Goal: Information Seeking & Learning: Learn about a topic

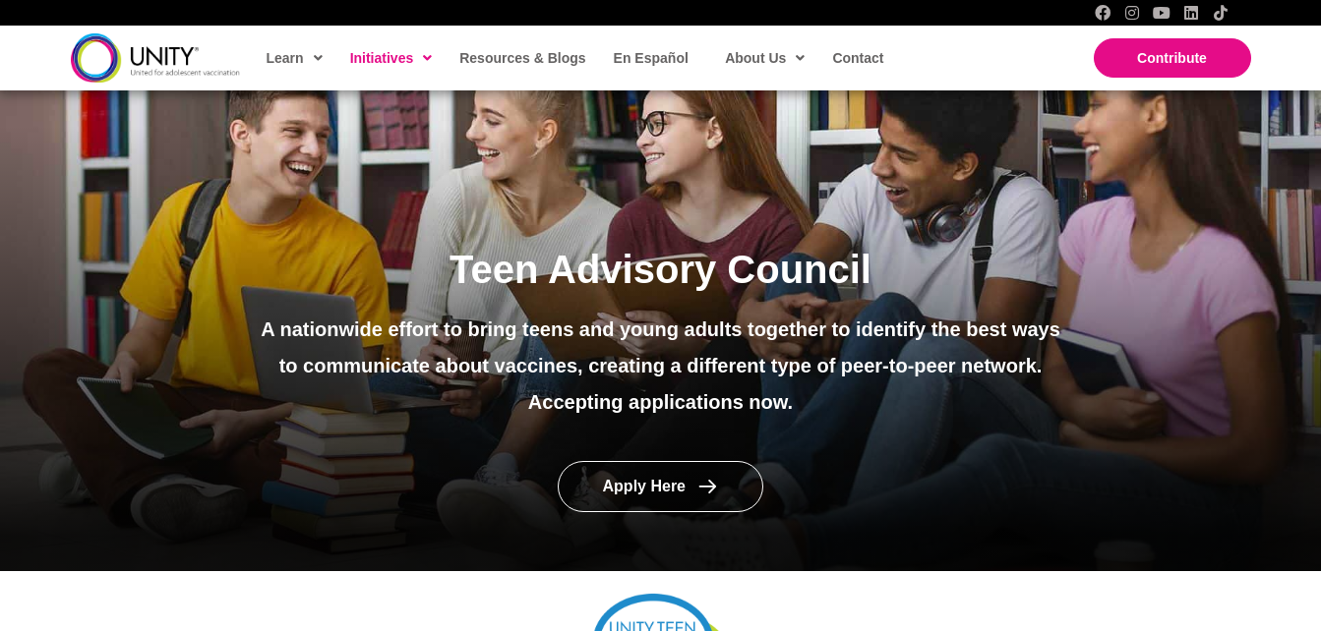
scroll to position [166, 0]
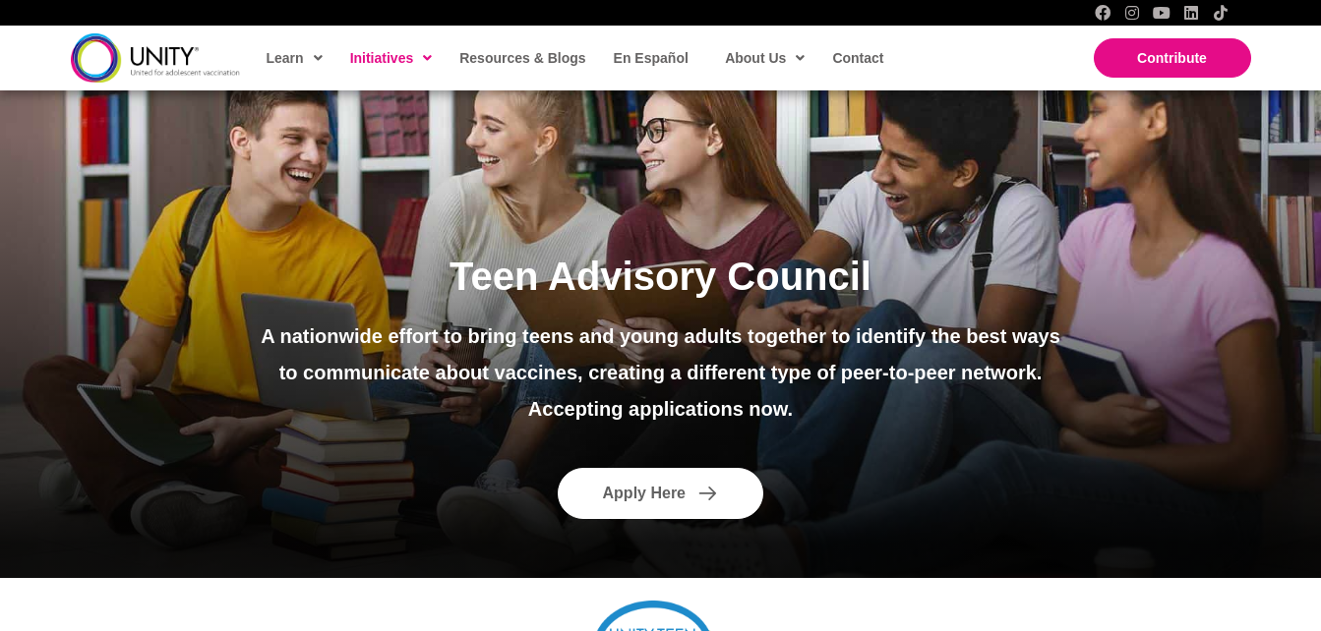
click at [582, 508] on link "Apply Here" at bounding box center [661, 494] width 207 height 52
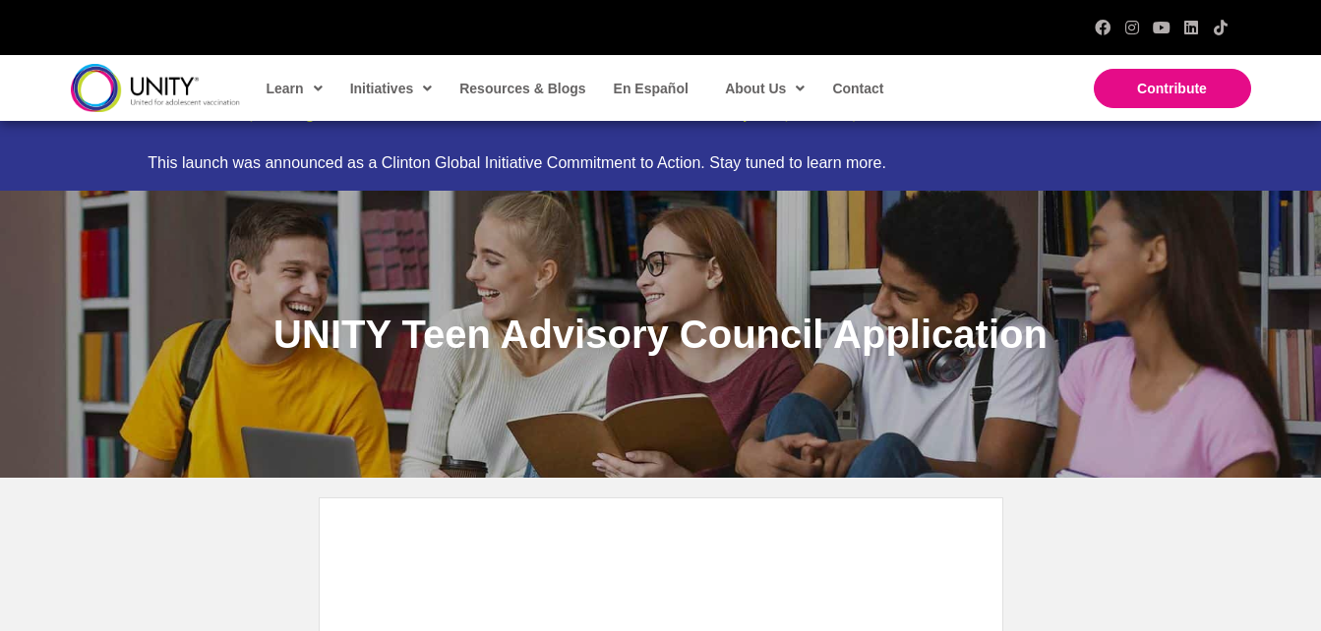
scroll to position [45, 0]
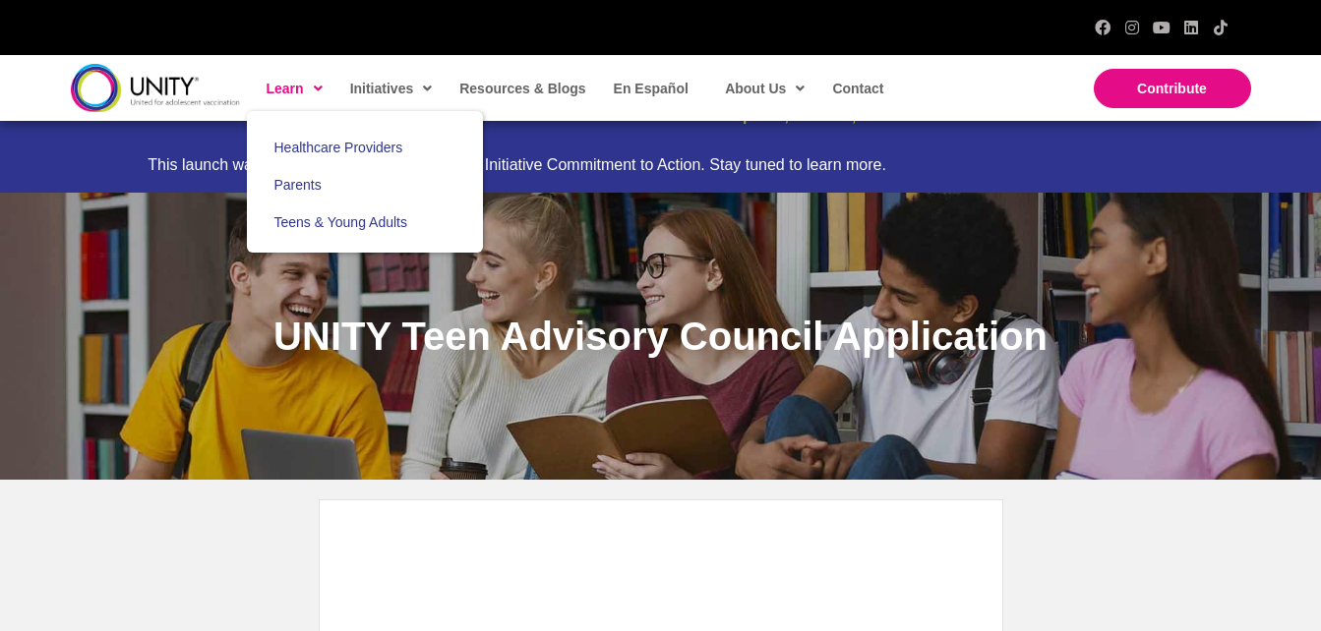
click at [284, 102] on span "Learn" at bounding box center [294, 89] width 56 height 30
click at [304, 229] on span "Teens & Young Adults" at bounding box center [340, 222] width 133 height 16
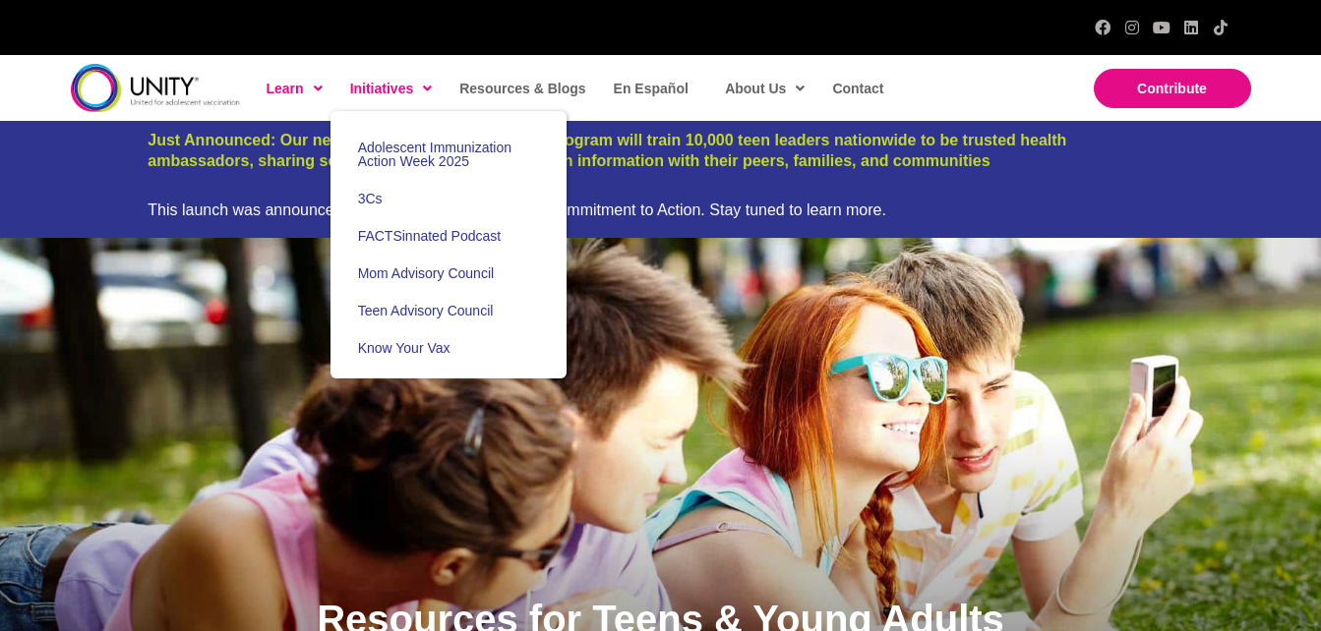
click at [363, 90] on span "Initiatives" at bounding box center [391, 89] width 83 height 30
click at [410, 308] on span "Teen Advisory Council" at bounding box center [426, 311] width 136 height 16
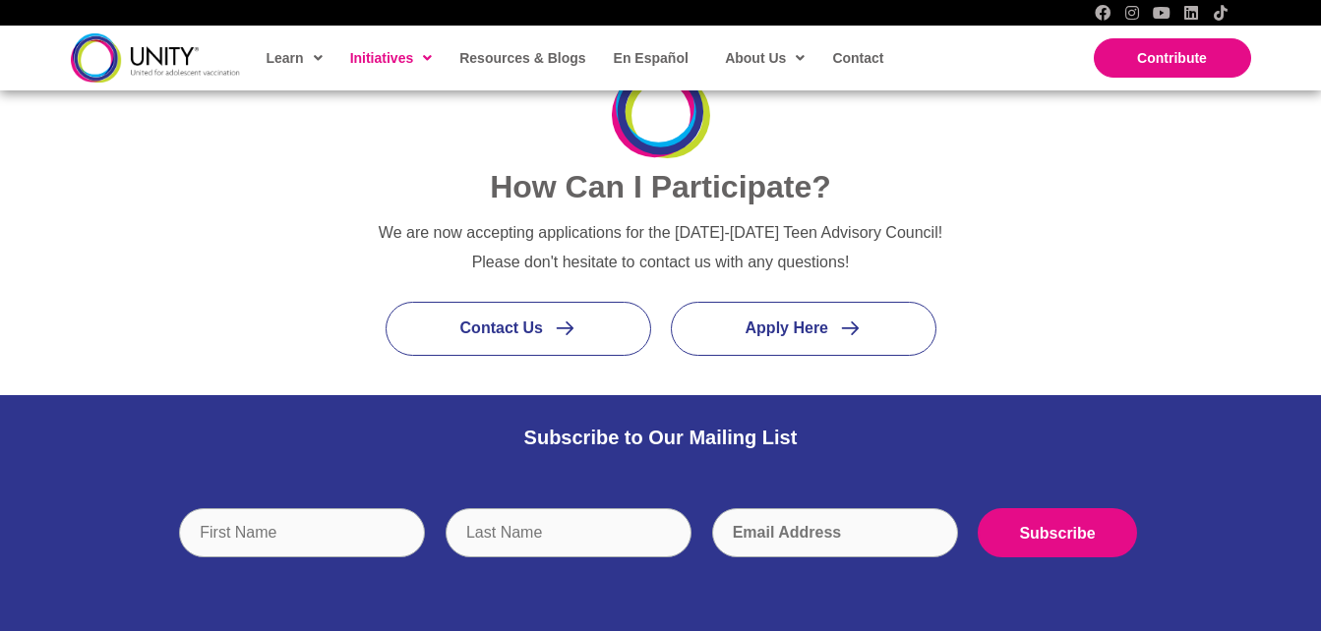
scroll to position [2309, 0]
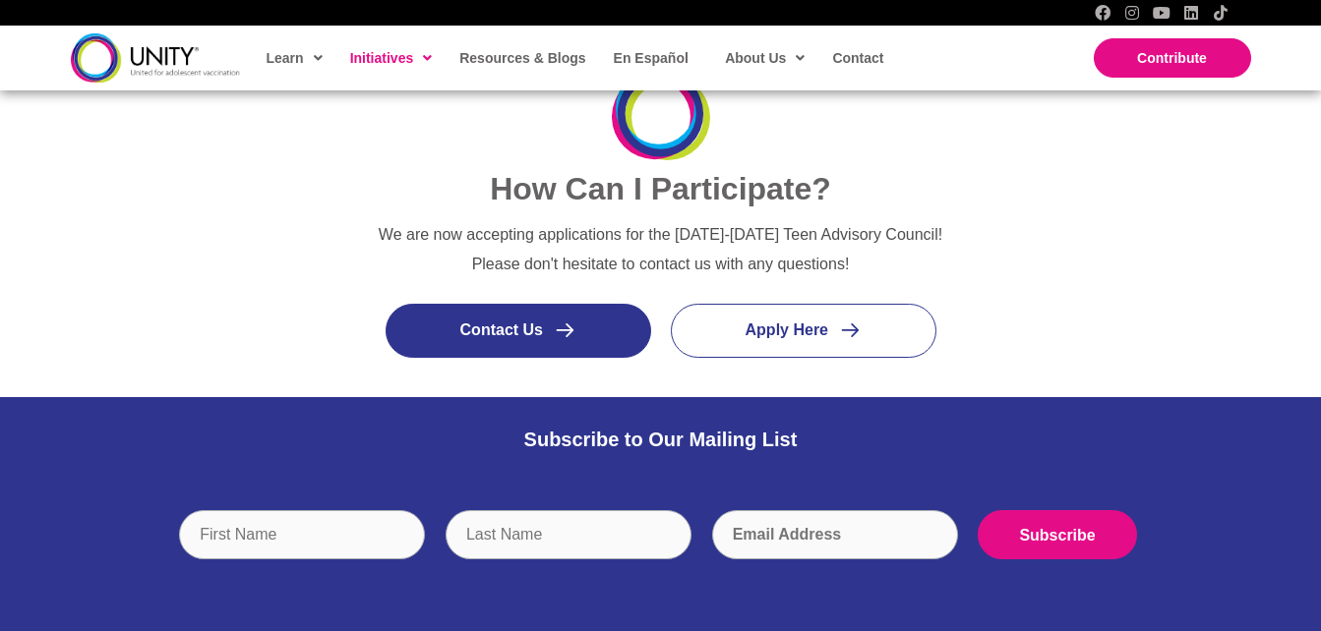
click at [474, 343] on link "Contact Us" at bounding box center [518, 331] width 266 height 54
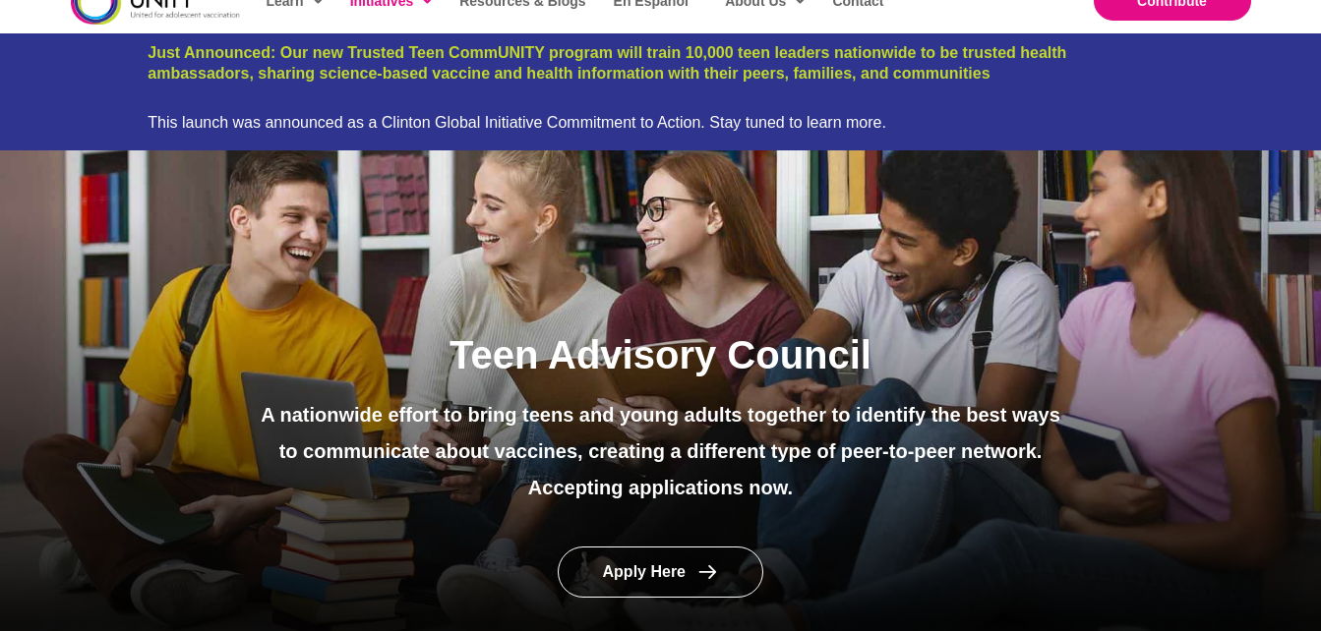
scroll to position [0, 0]
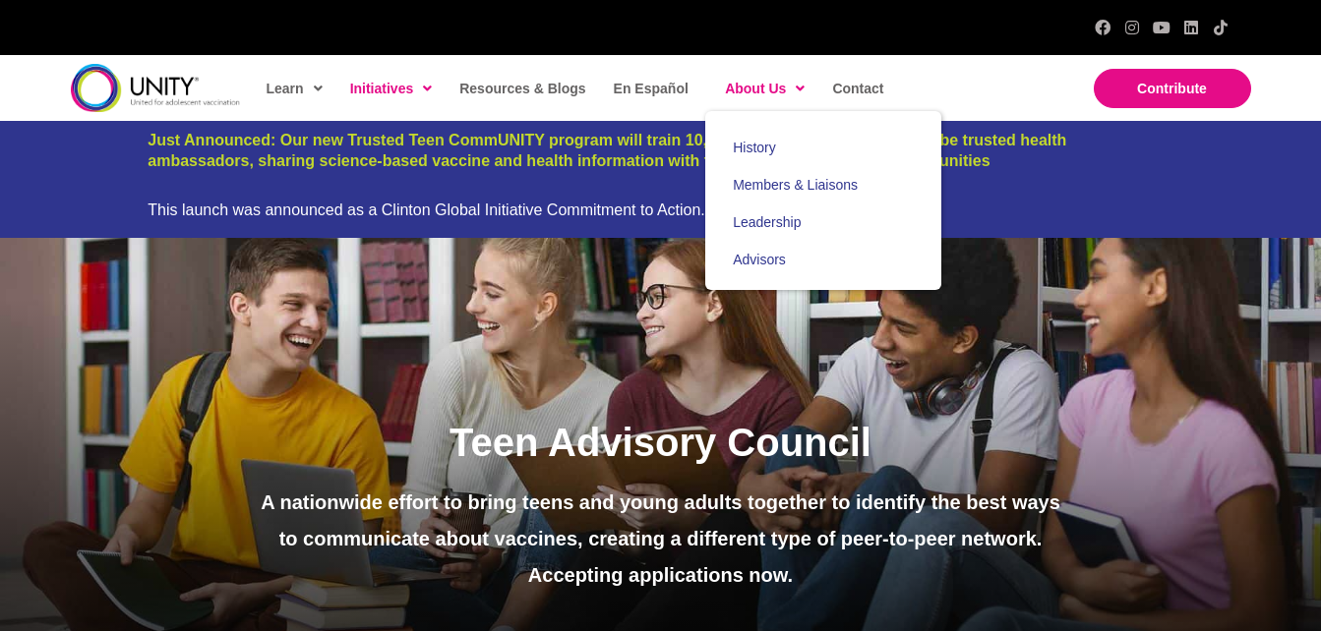
click at [786, 104] on link "About Us" at bounding box center [763, 88] width 97 height 45
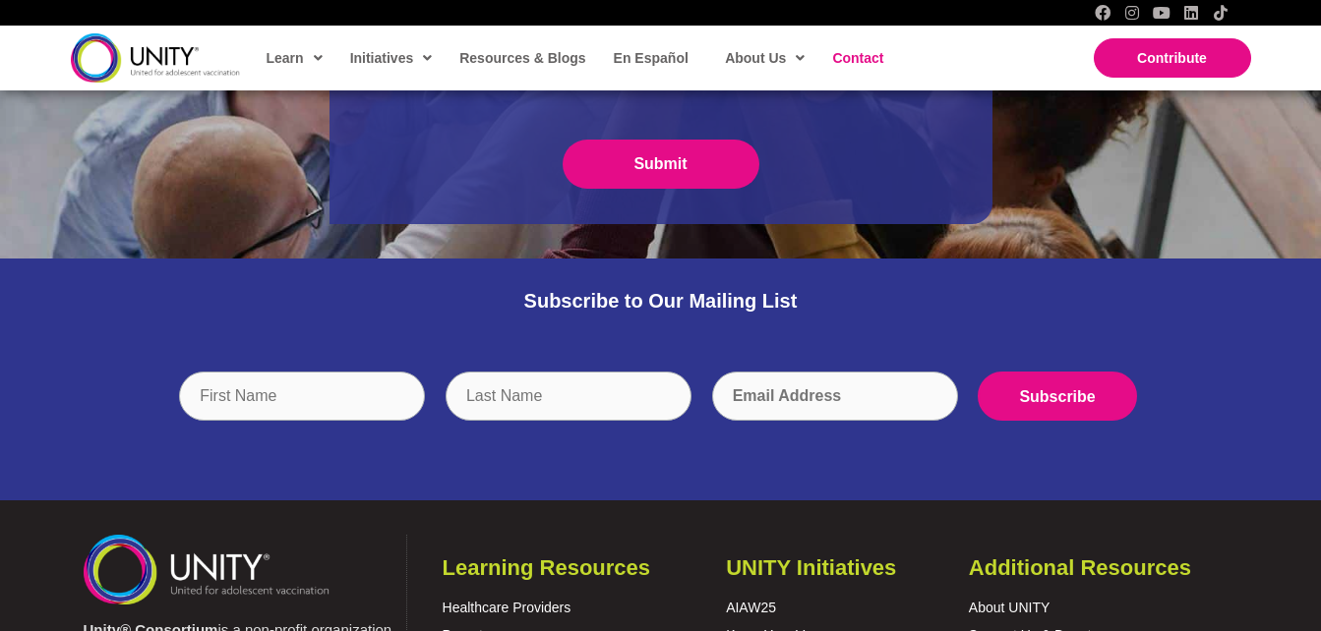
scroll to position [767, 0]
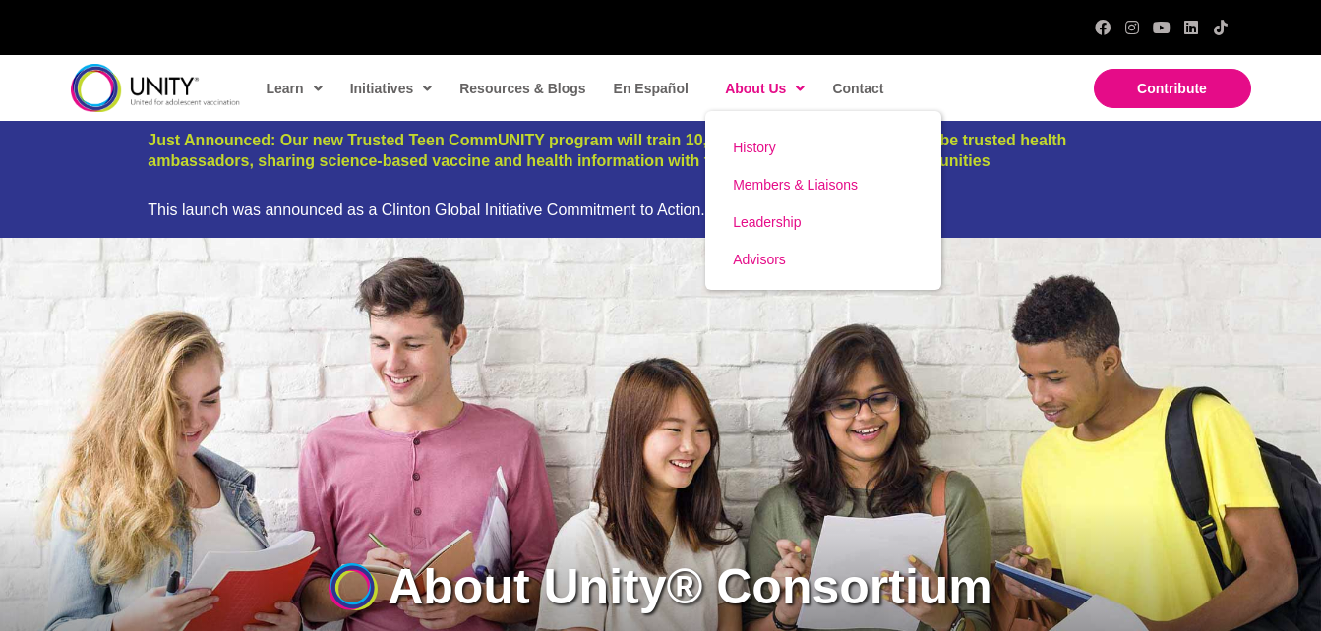
click at [742, 89] on span "About Us" at bounding box center [765, 89] width 80 height 30
click at [747, 96] on span "About Us" at bounding box center [765, 89] width 80 height 30
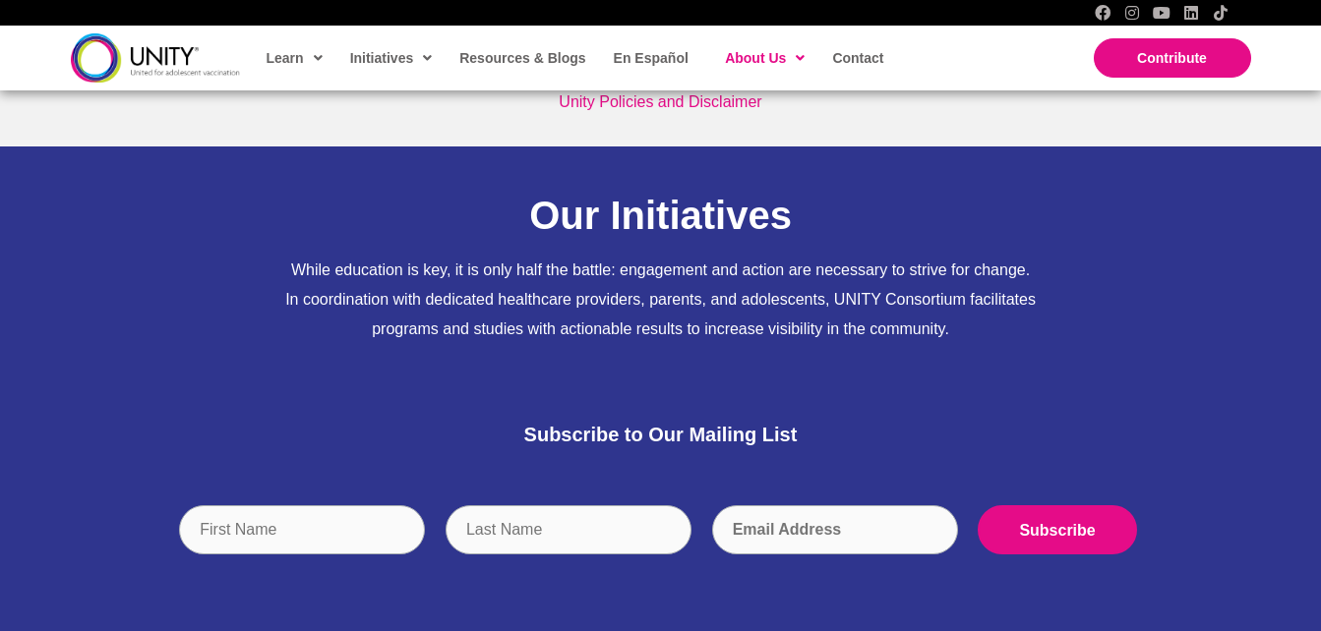
scroll to position [5983, 0]
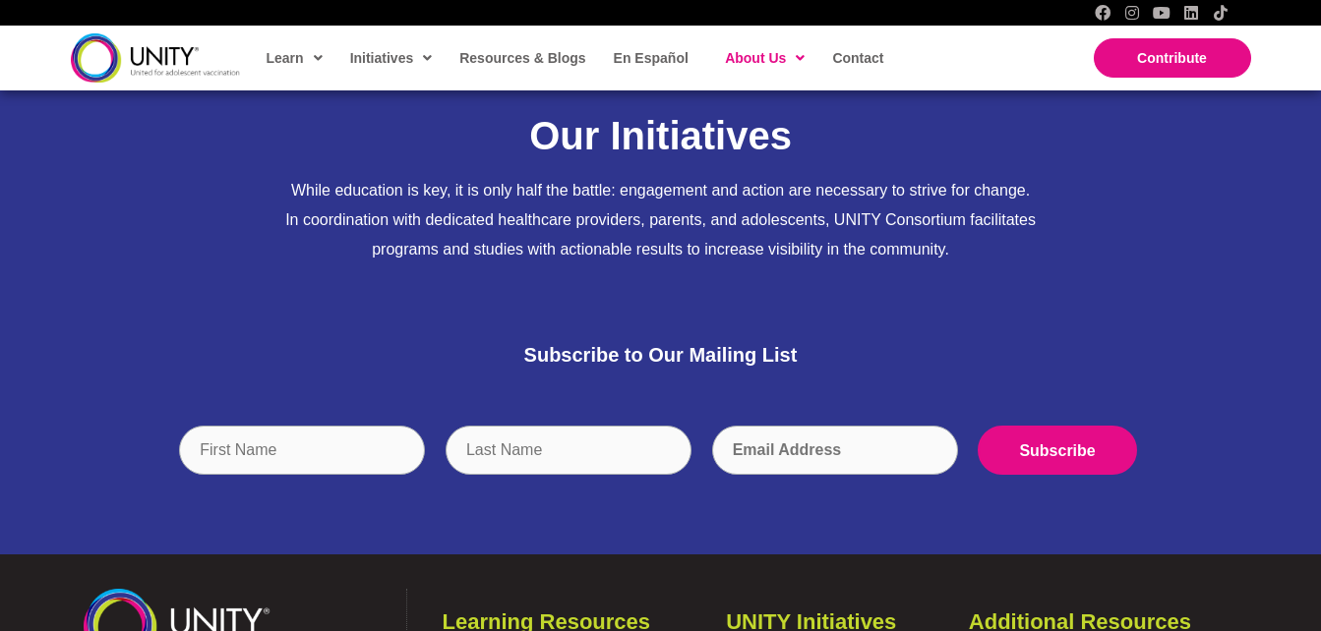
click at [102, 141] on div "Our Initiatives While education is key, it is only half the battle: engagement …" at bounding box center [660, 190] width 1321 height 246
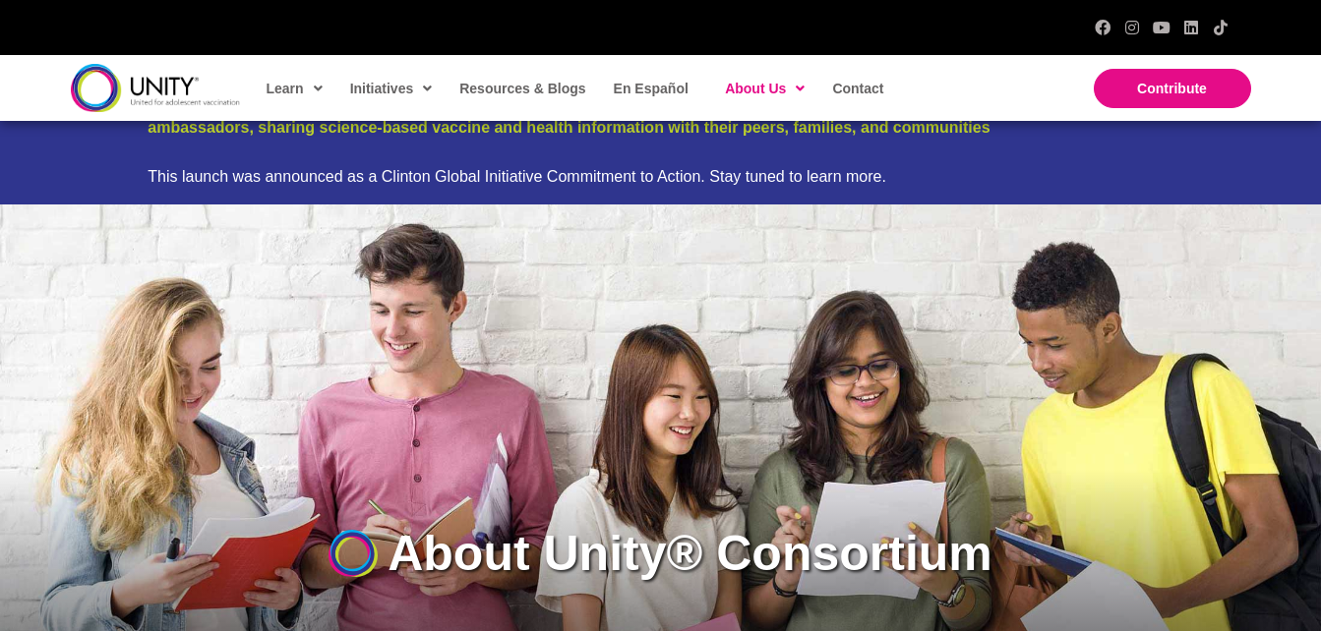
scroll to position [0, 0]
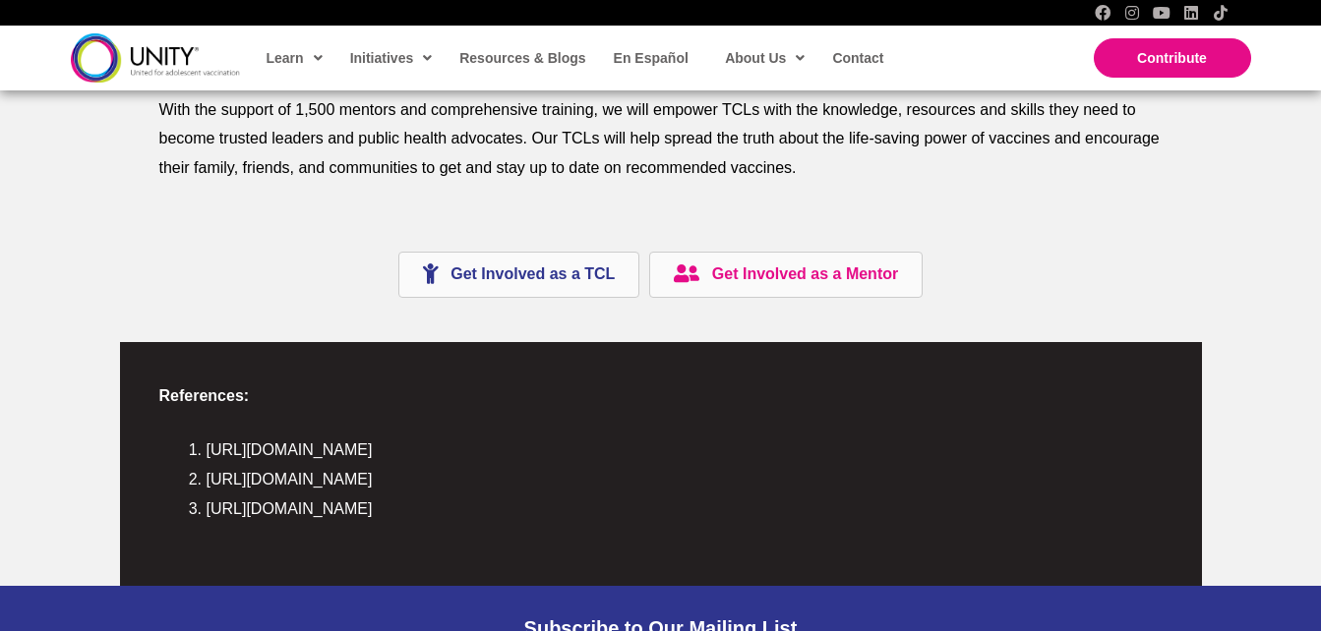
scroll to position [3630, 0]
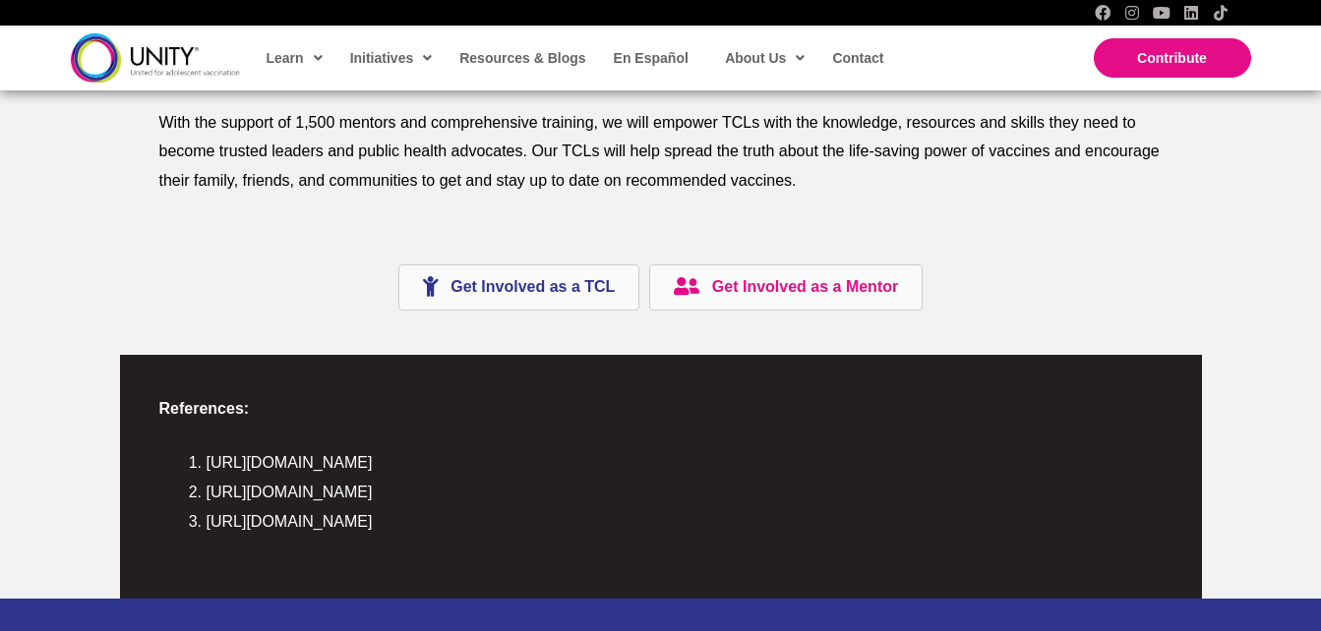
click at [423, 294] on icon at bounding box center [431, 287] width 16 height 21
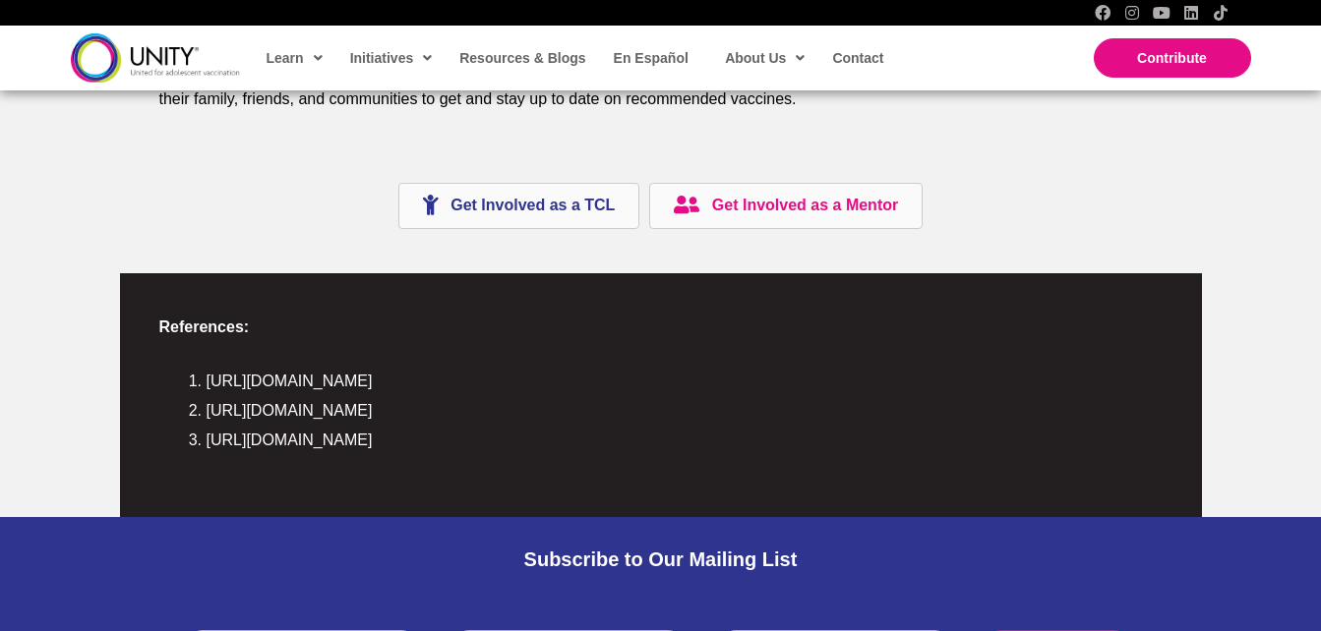
scroll to position [3709, 0]
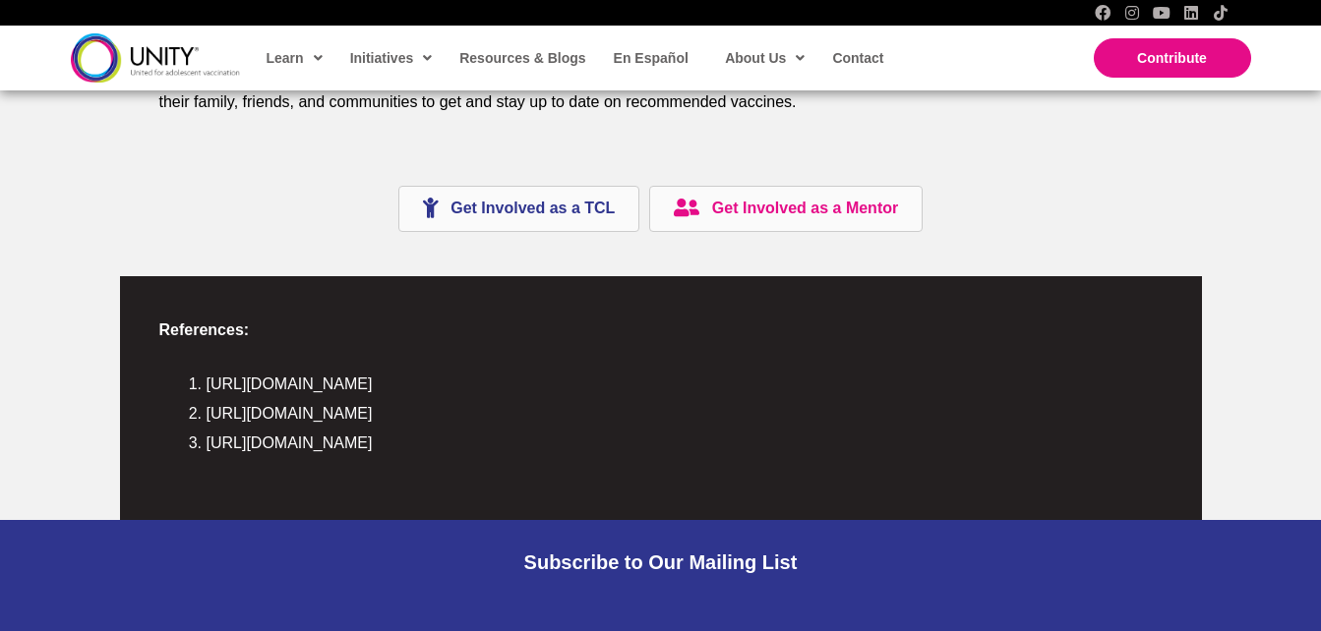
click at [438, 217] on icon at bounding box center [431, 209] width 16 height 21
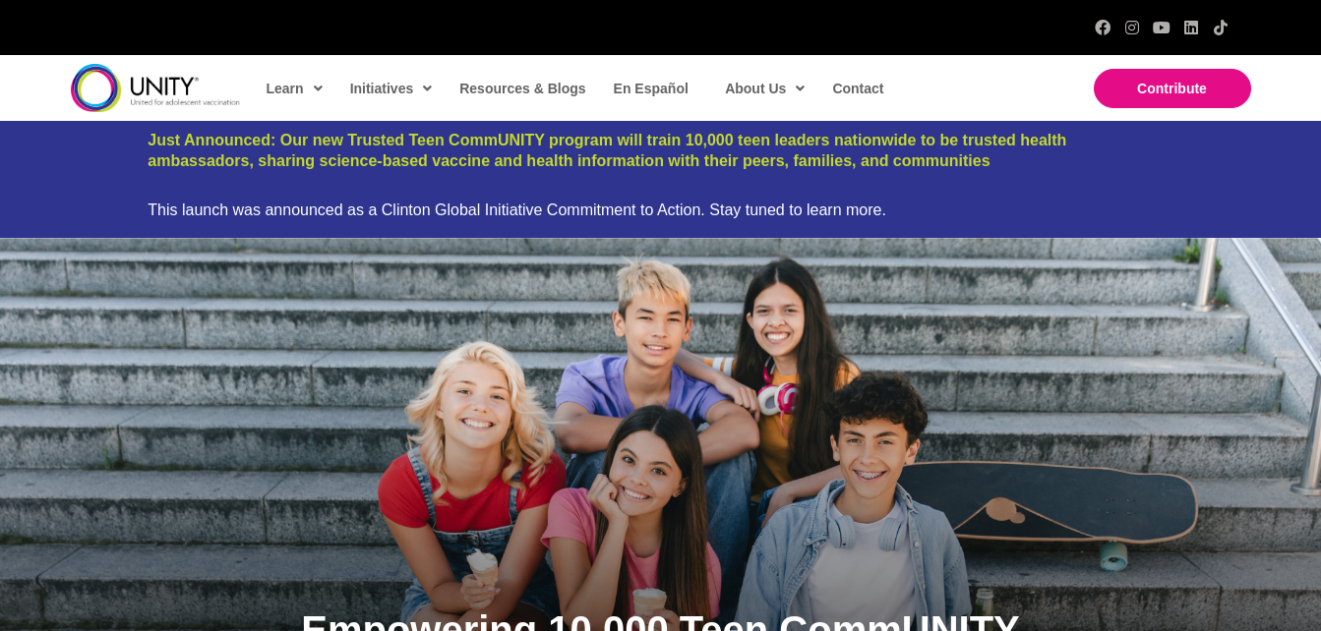
click at [191, 144] on span "Just Announced: Our new Trusted Teen CommUNITY program will train 10,000 teen l…" at bounding box center [607, 150] width 918 height 37
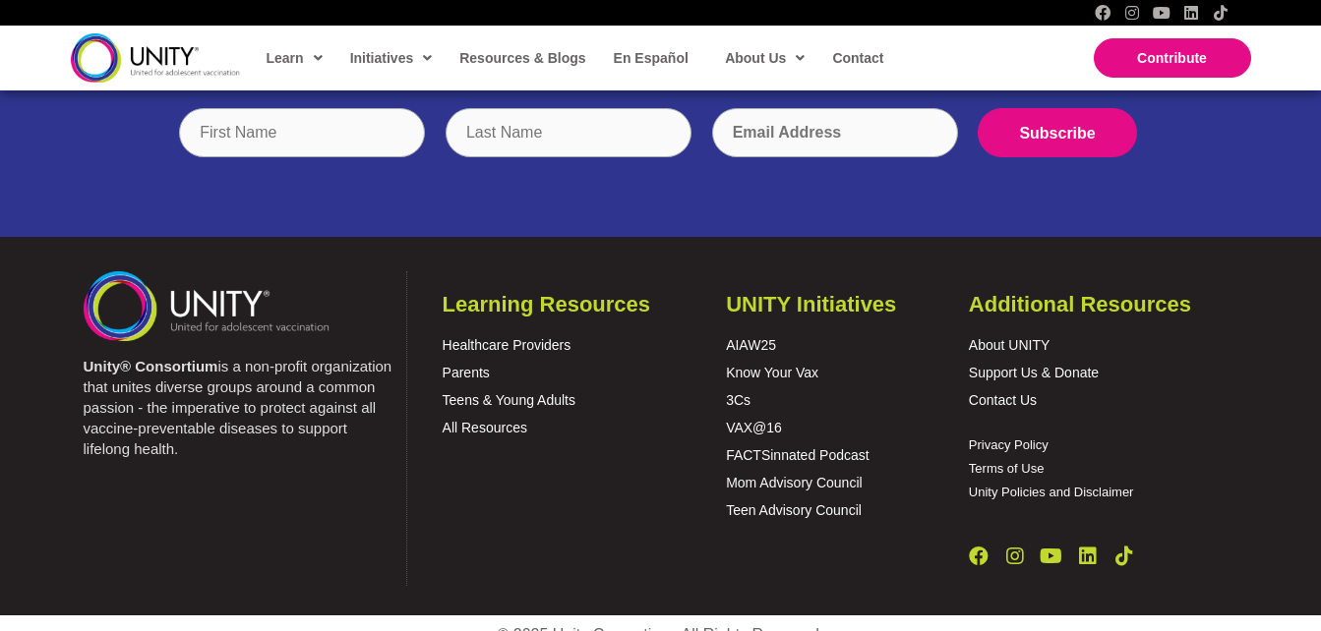
scroll to position [4216, 0]
